Goal: Find specific page/section: Find specific page/section

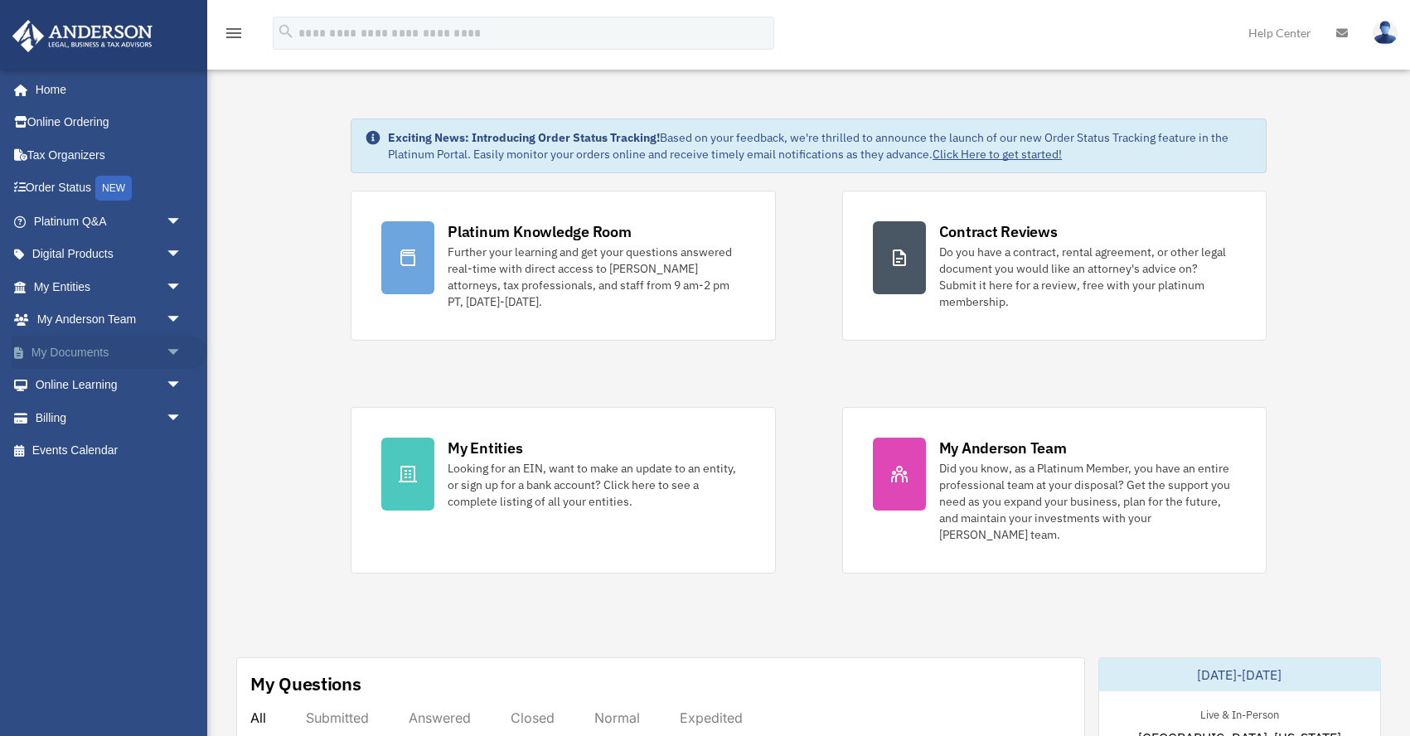
click at [166, 349] on span "arrow_drop_down" at bounding box center [182, 353] width 33 height 34
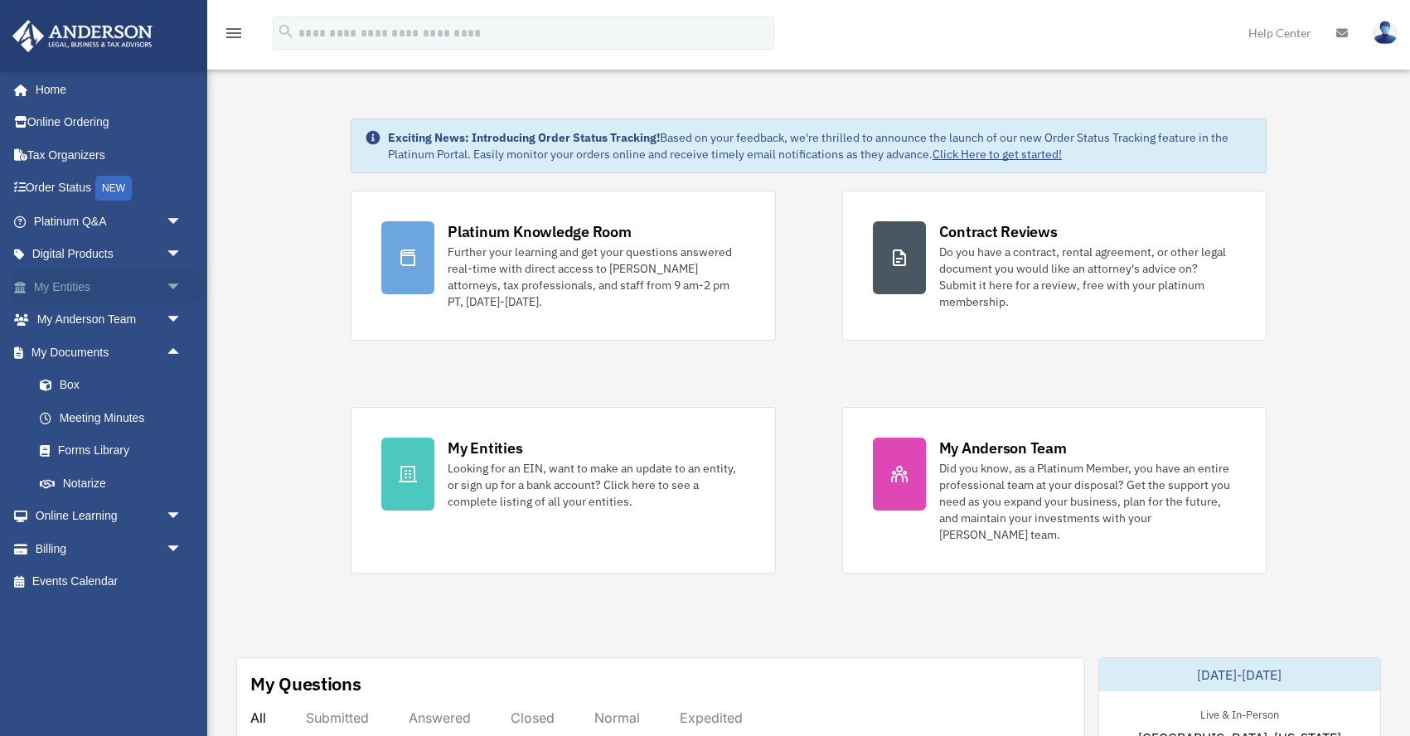
click at [172, 285] on span "arrow_drop_down" at bounding box center [182, 287] width 33 height 34
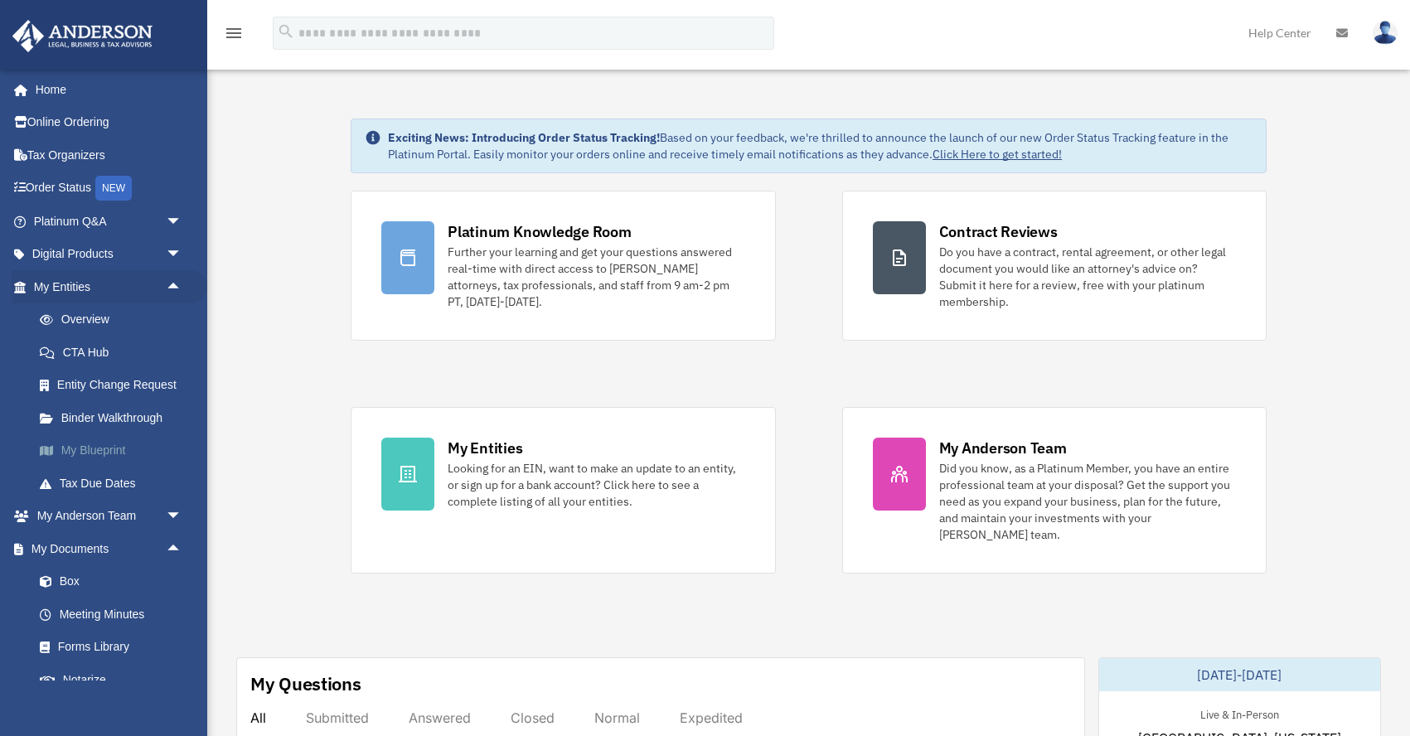
click at [170, 447] on link "My Blueprint" at bounding box center [115, 450] width 184 height 33
